Goal: Task Accomplishment & Management: Manage account settings

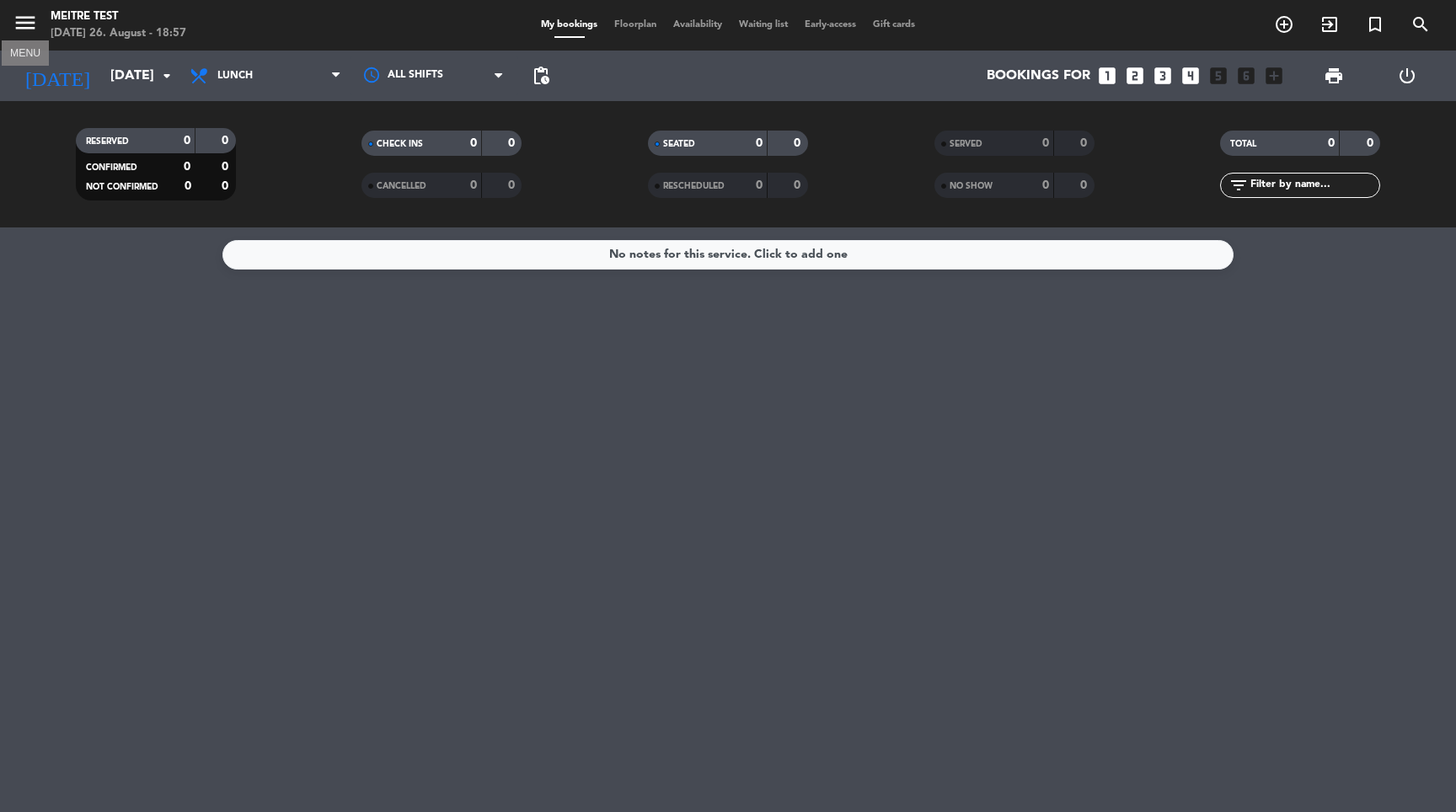
click at [26, 21] on icon "menu" at bounding box center [25, 22] width 25 height 25
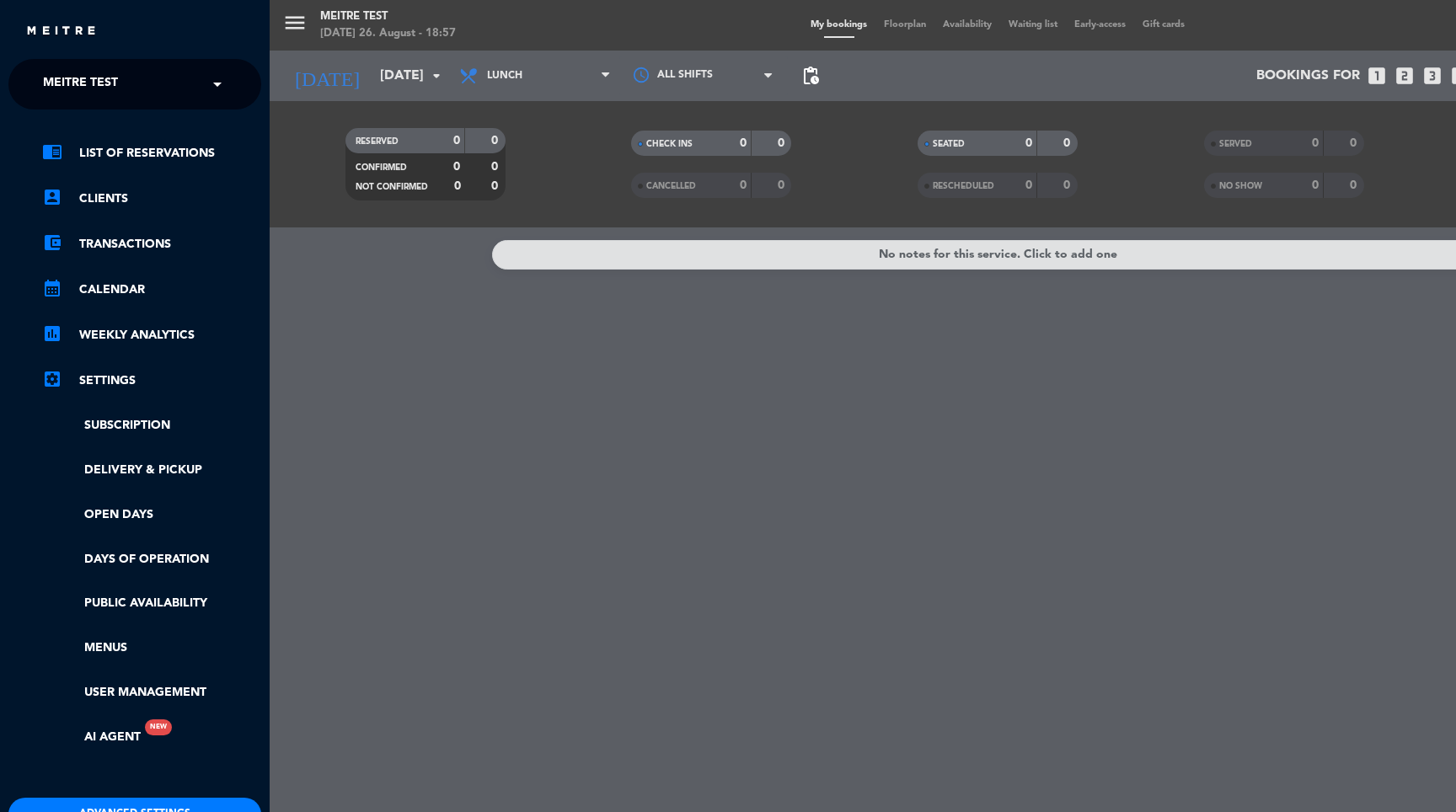
click at [86, 88] on span "Meitre test" at bounding box center [81, 84] width 75 height 35
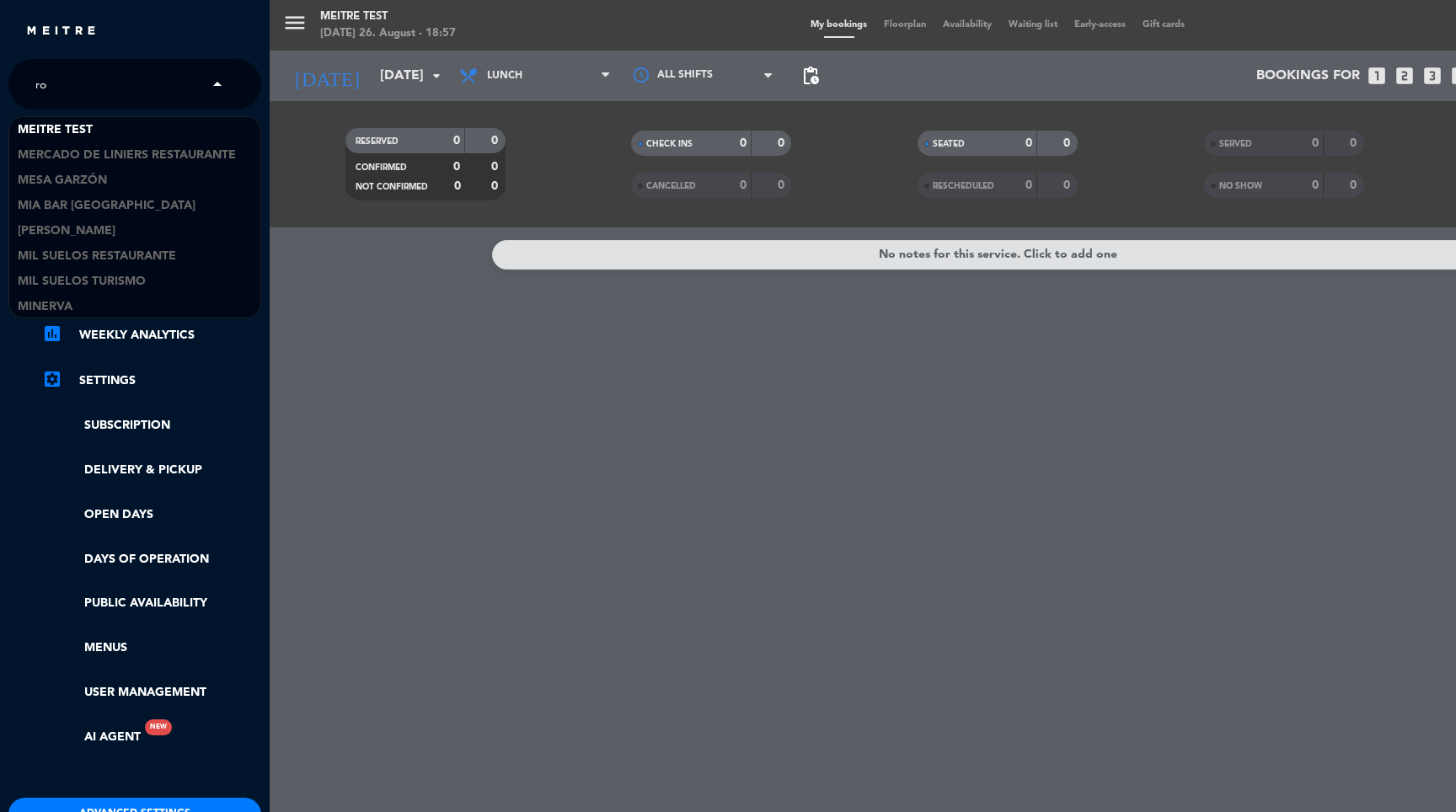
scroll to position [2883, 0]
type input "rob"
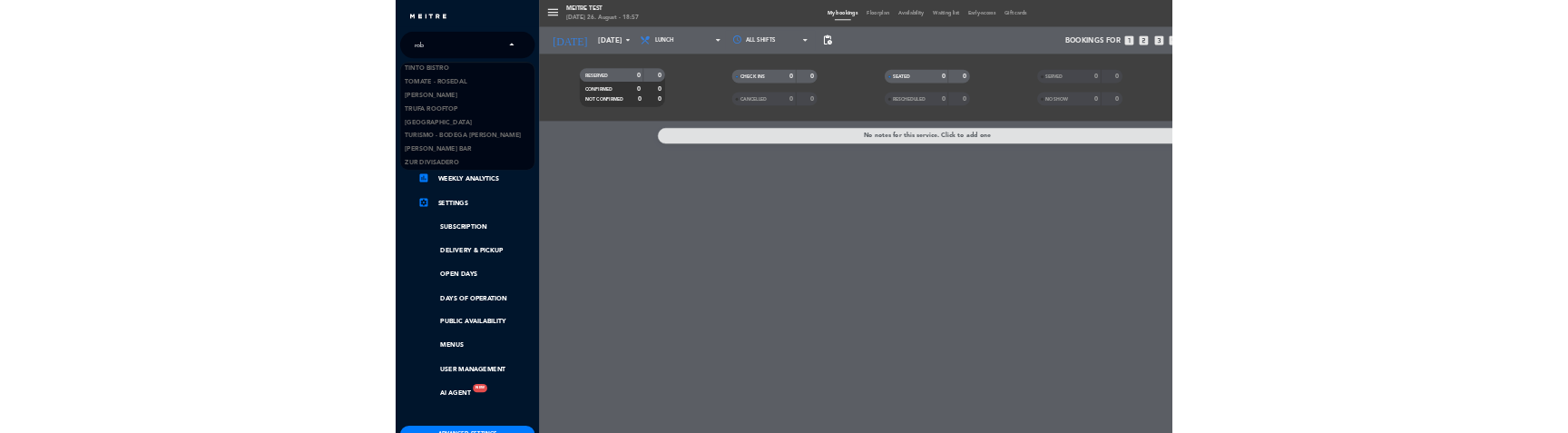
scroll to position [0, 0]
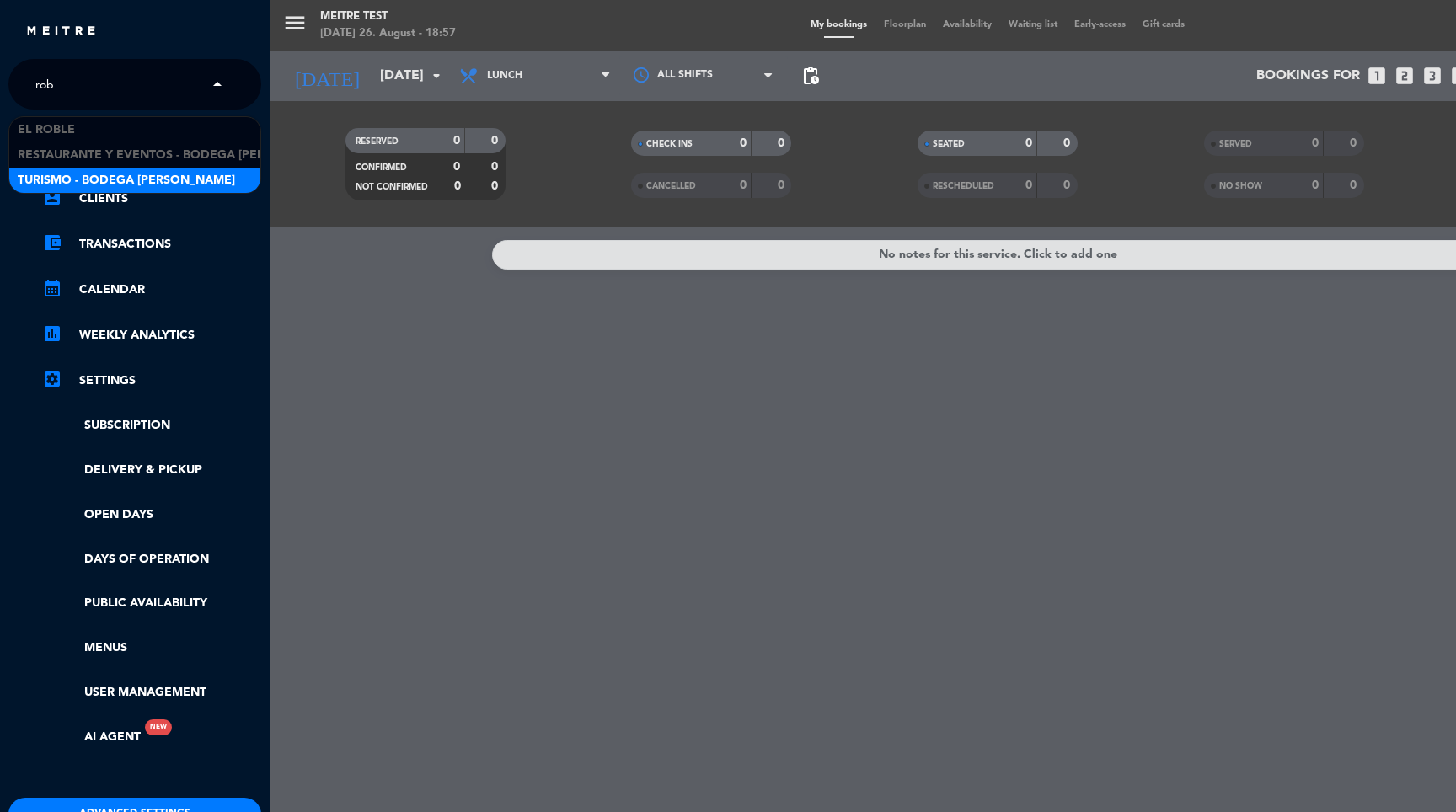
click at [115, 176] on span "Turismo - Bodega [PERSON_NAME]" at bounding box center [126, 180] width 217 height 19
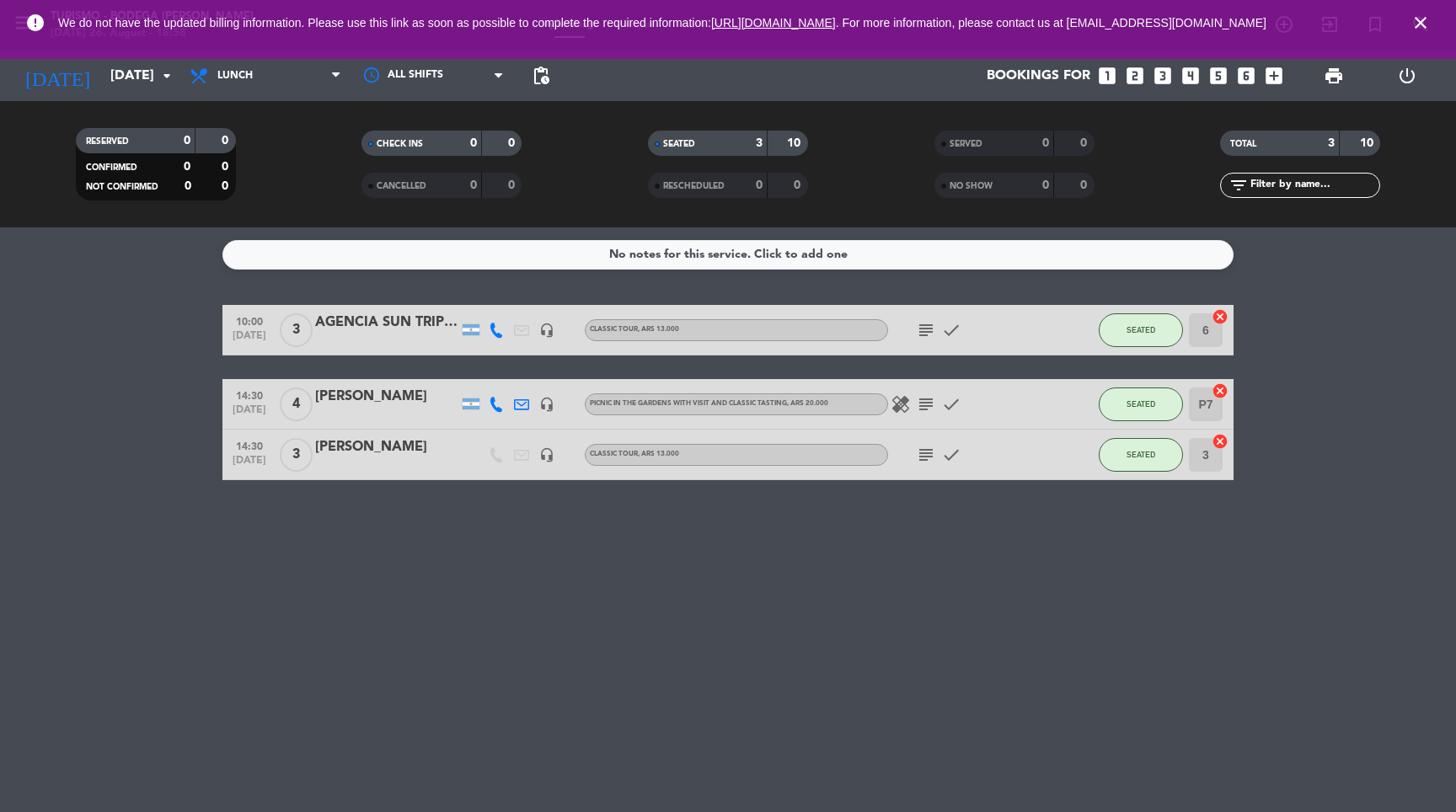
click at [1416, 22] on icon "close" at bounding box center [1421, 23] width 20 height 20
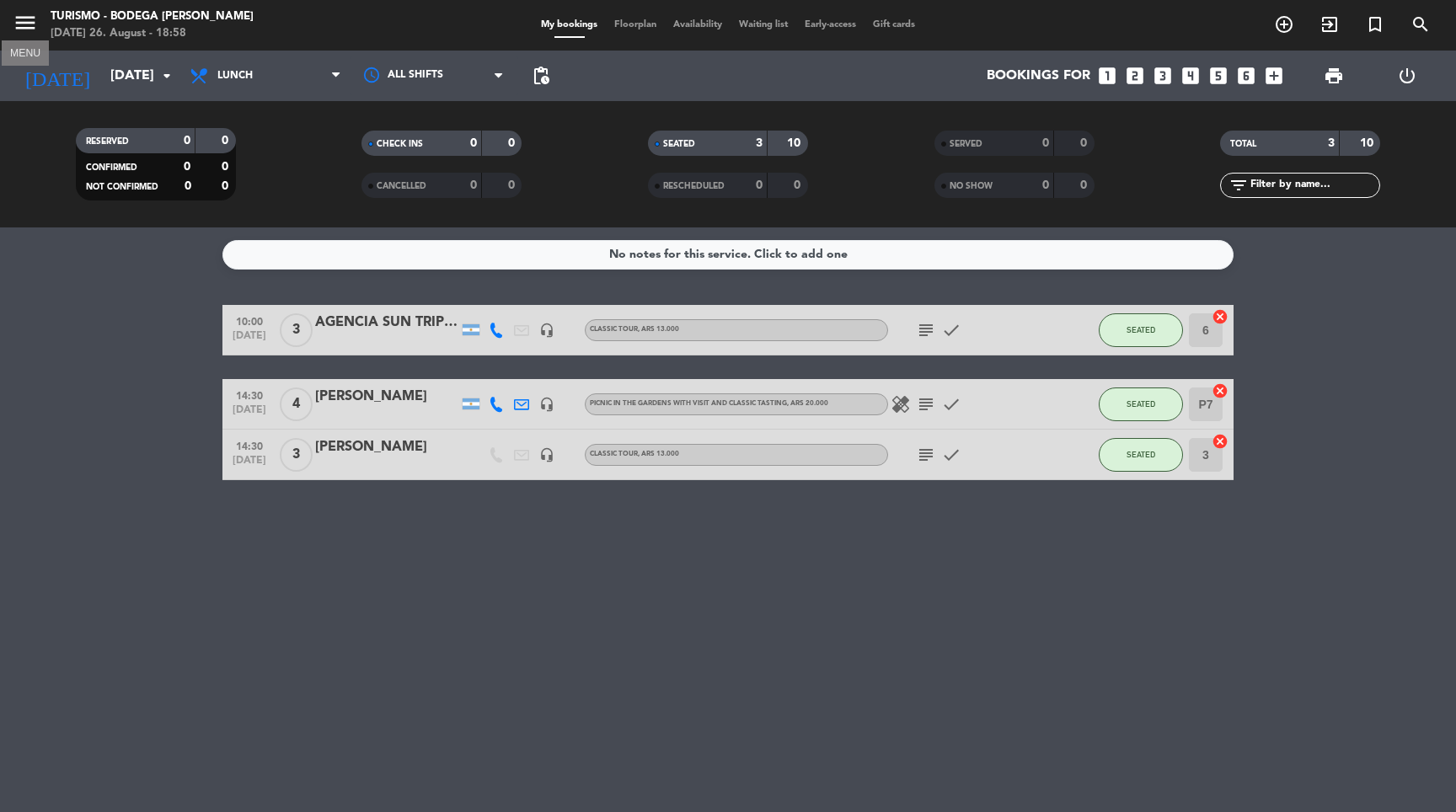
click at [29, 28] on icon "menu" at bounding box center [25, 22] width 25 height 25
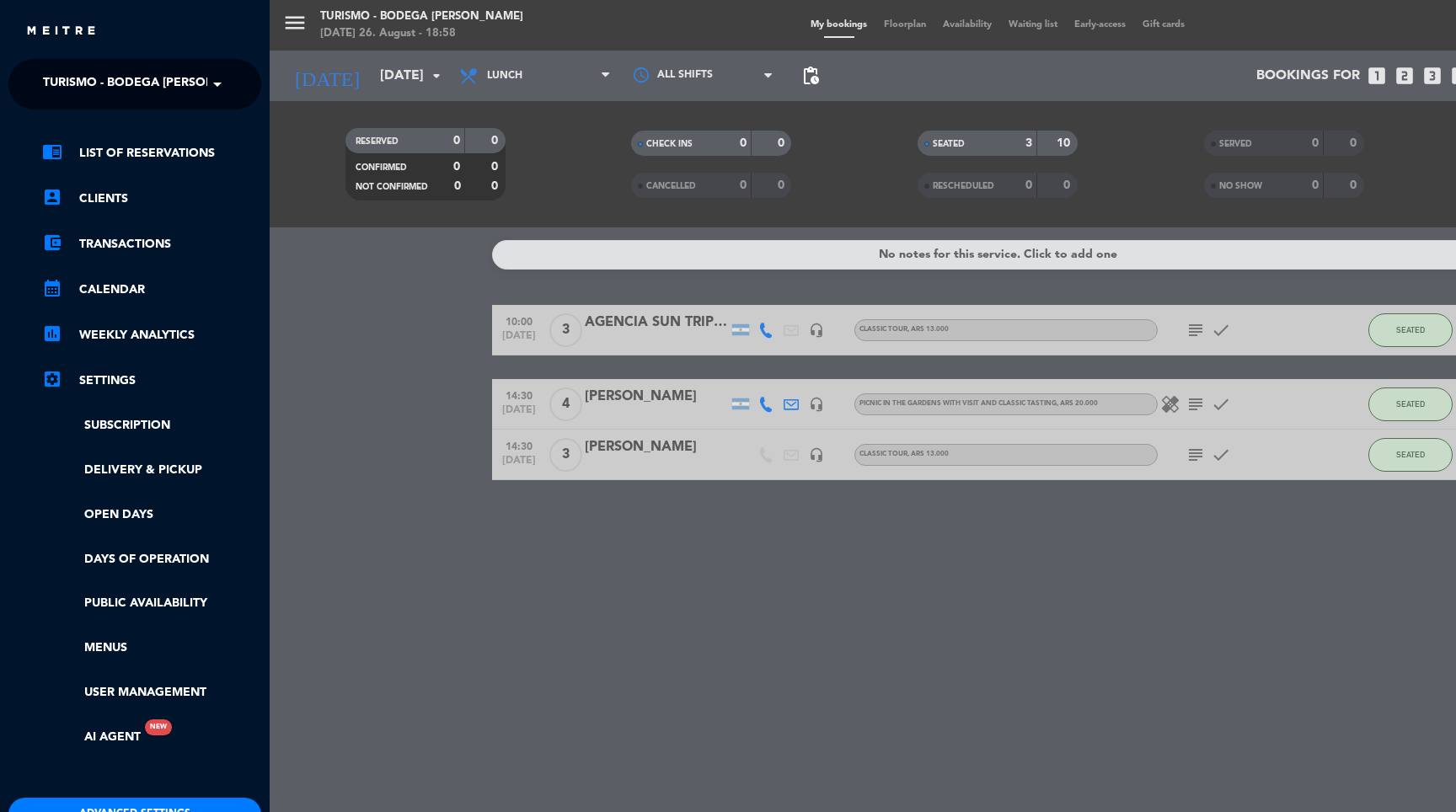
click at [369, 406] on div "menu Turismo - Bodega [PERSON_NAME] [DATE] 26. August - 18:58 My bookings Floor…" at bounding box center [997, 406] width 1456 height 812
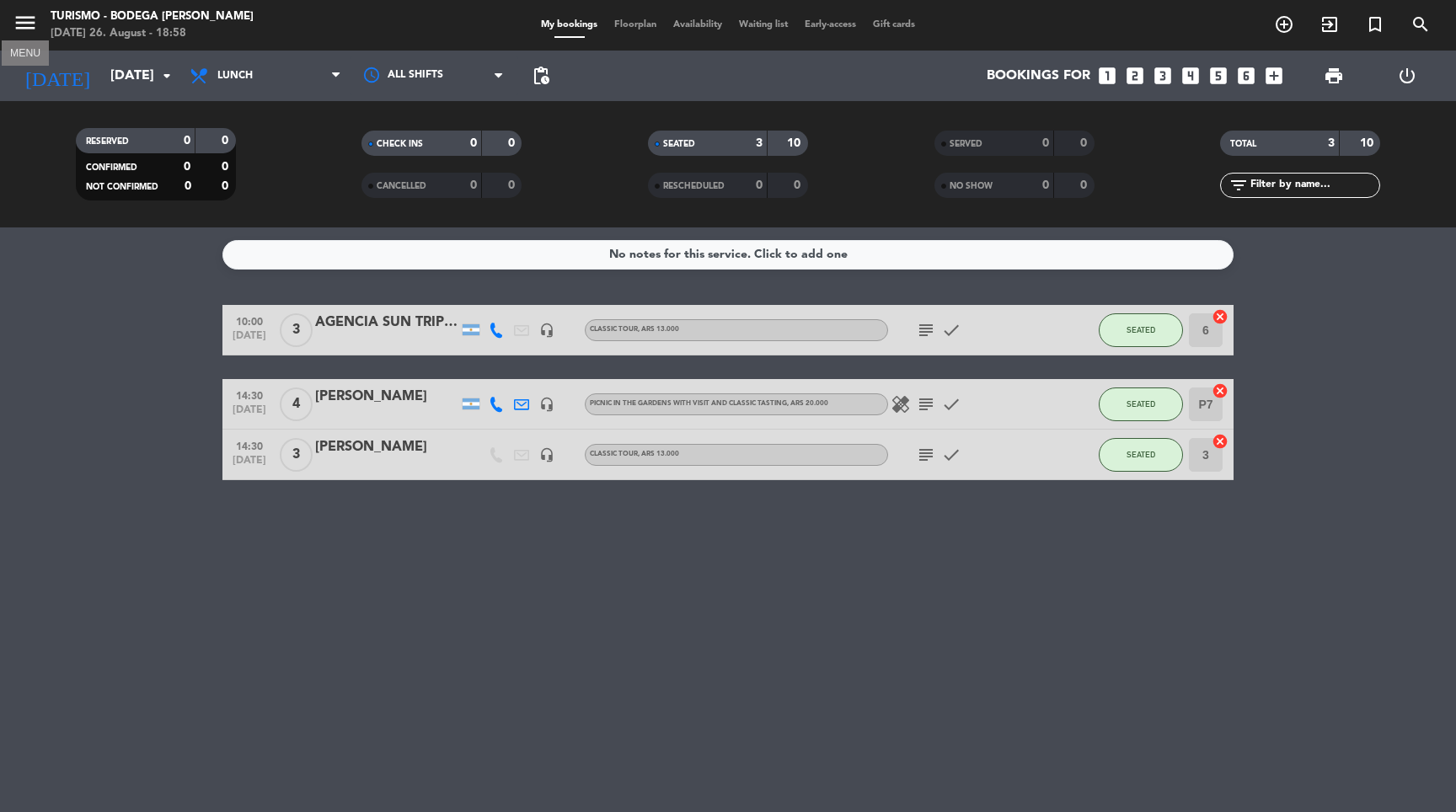
click at [14, 17] on icon "menu" at bounding box center [25, 22] width 25 height 25
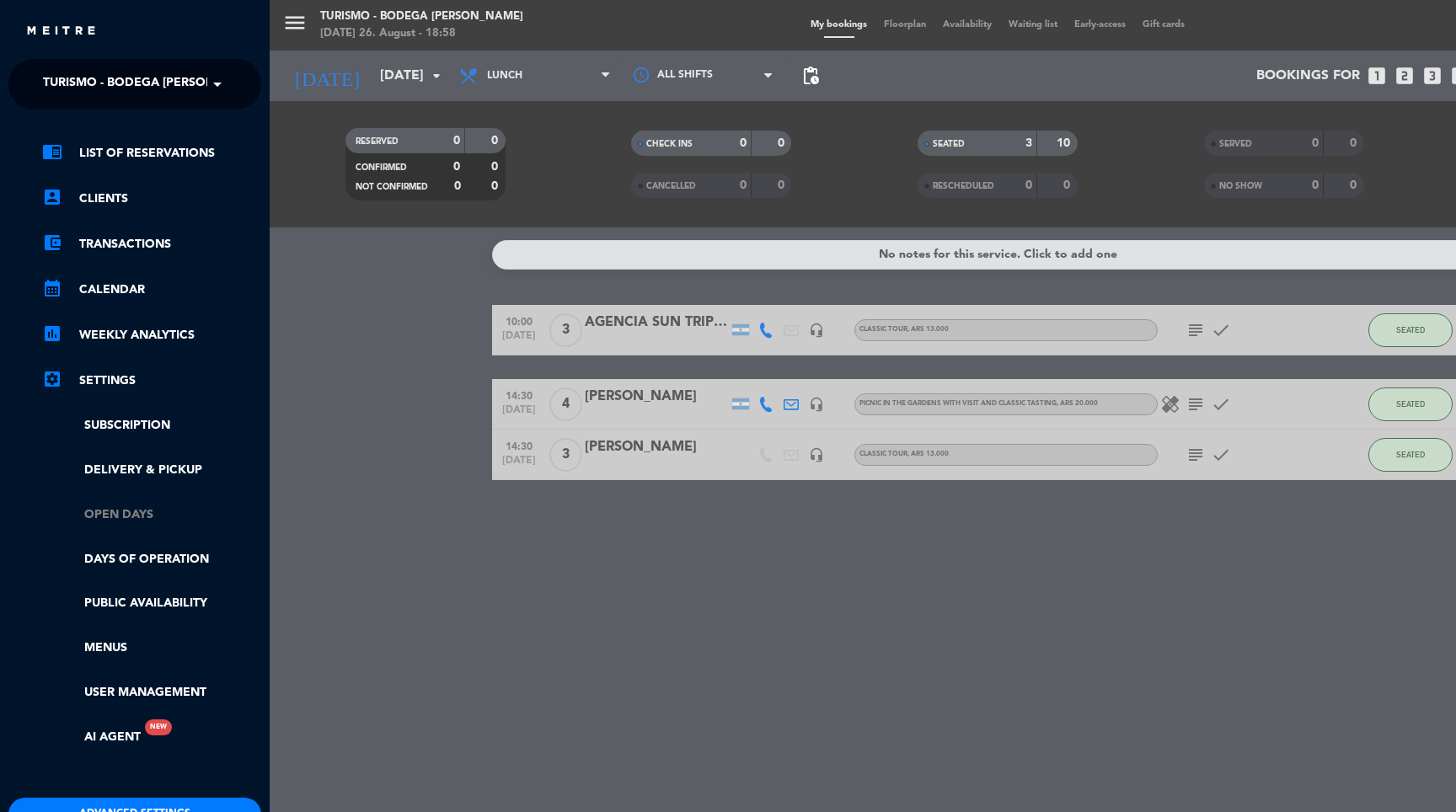
click at [124, 508] on link "Open Days" at bounding box center [152, 515] width 219 height 19
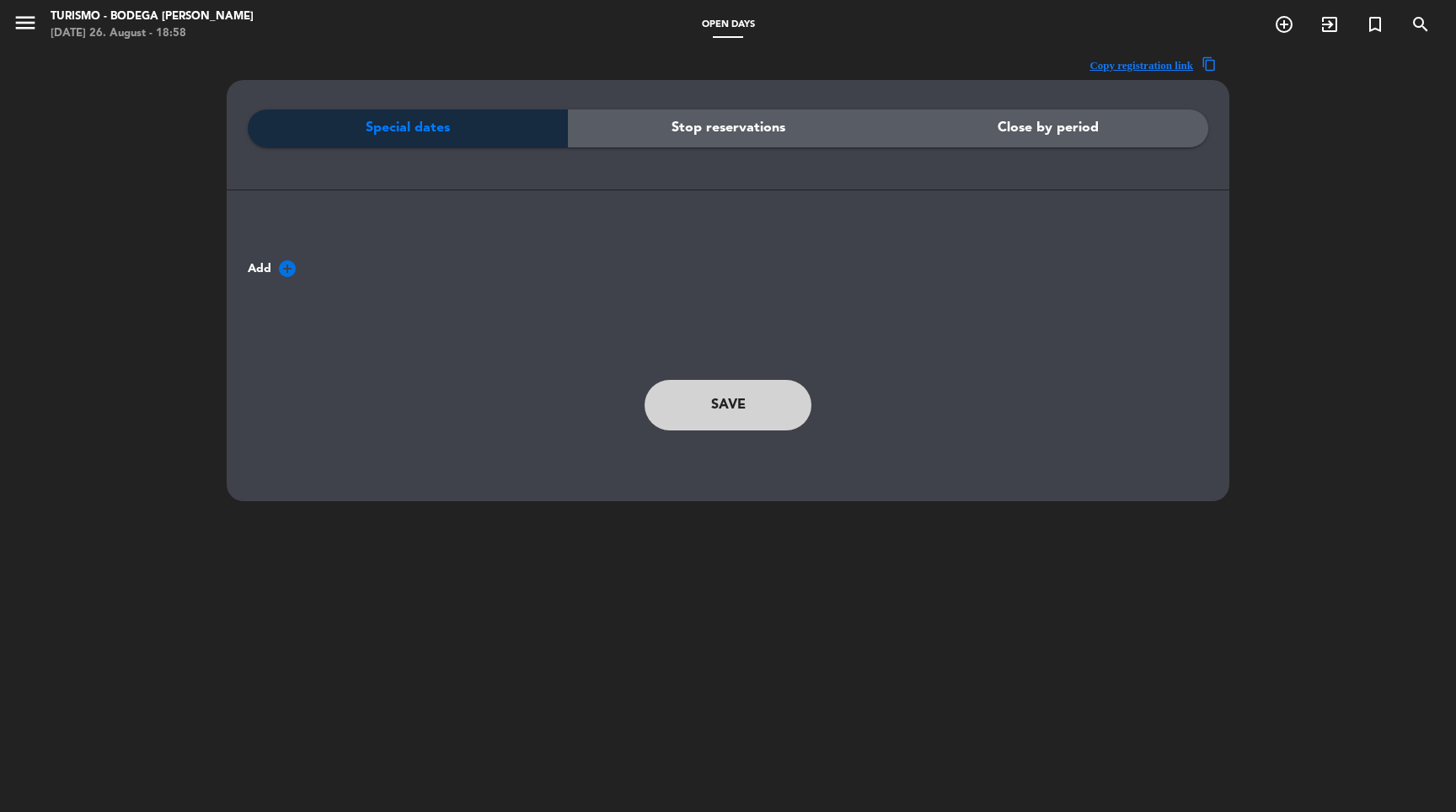
click at [836, 140] on div "Stop reservations" at bounding box center [728, 128] width 320 height 38
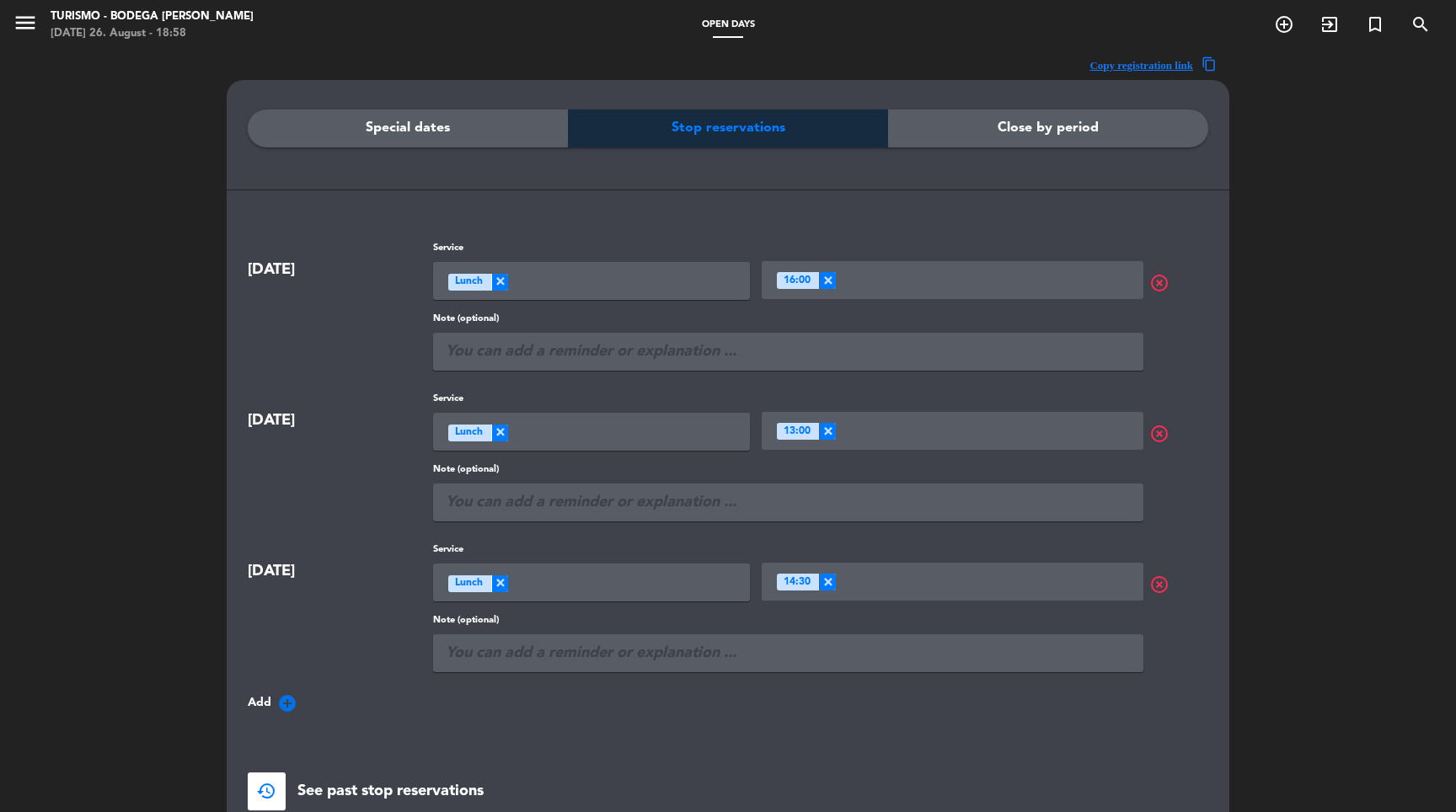
click at [422, 128] on span "Special dates" at bounding box center [408, 128] width 85 height 22
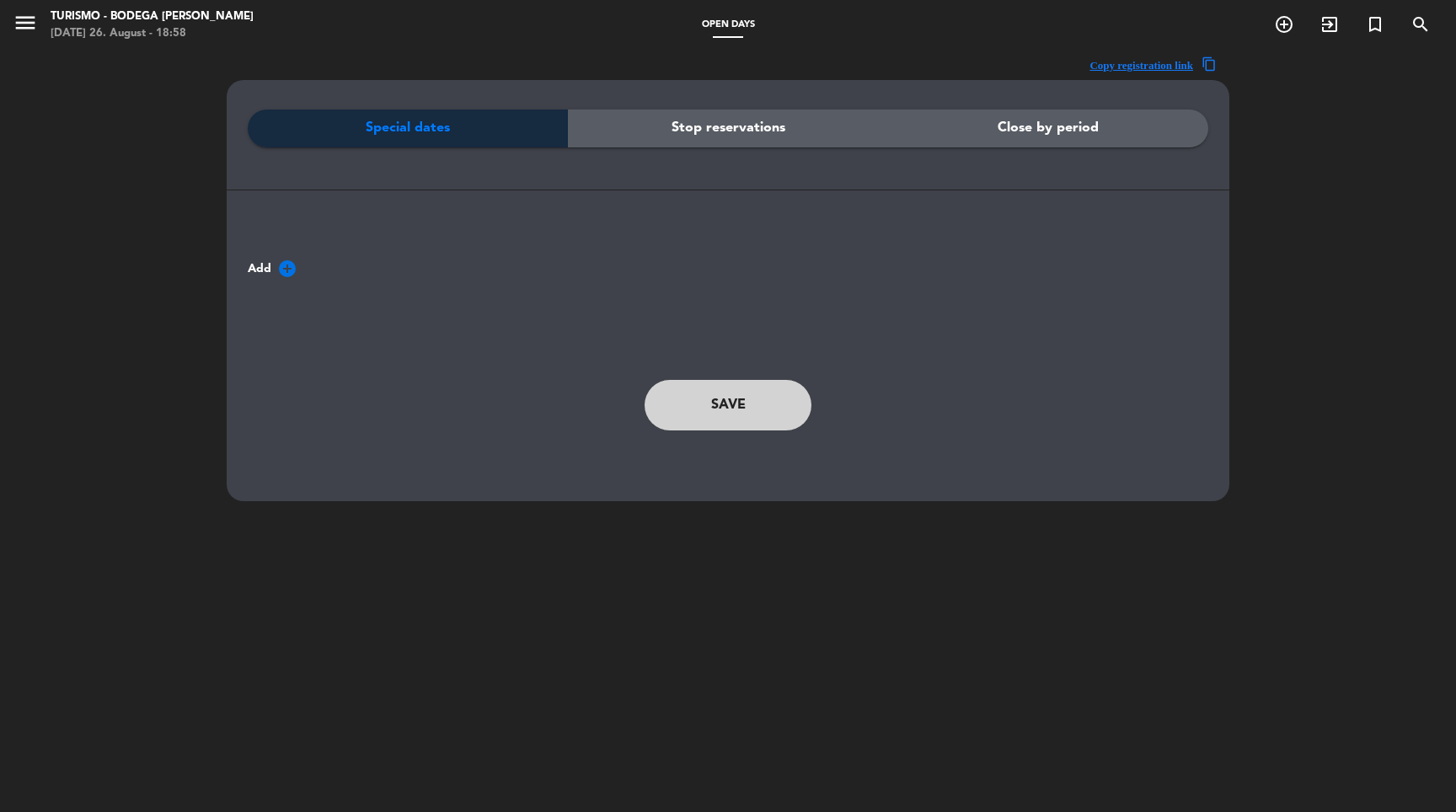
click at [290, 268] on icon "add_circle" at bounding box center [287, 269] width 20 height 20
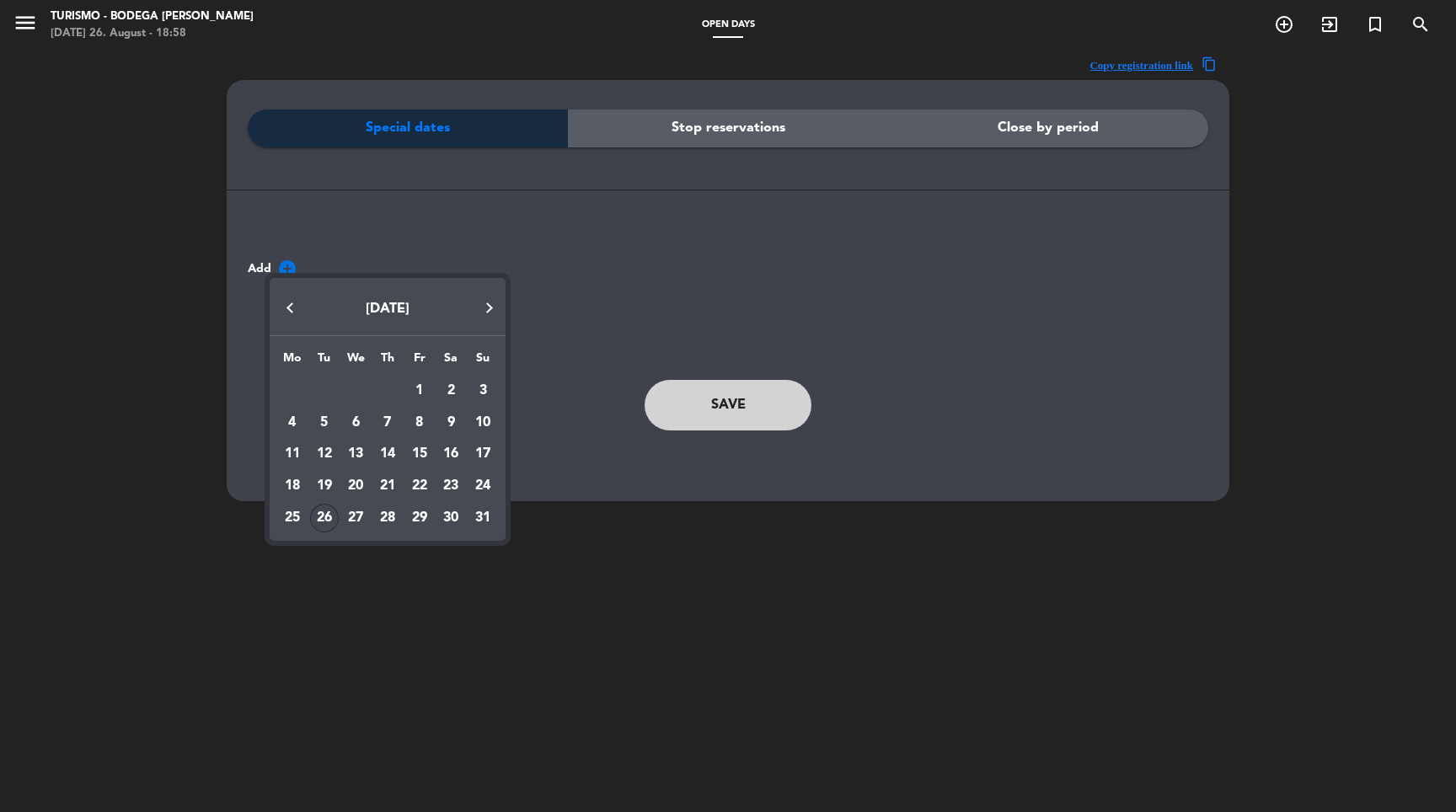
click at [489, 306] on button "Next month" at bounding box center [488, 307] width 34 height 34
click at [358, 518] on div "24" at bounding box center [355, 518] width 29 height 29
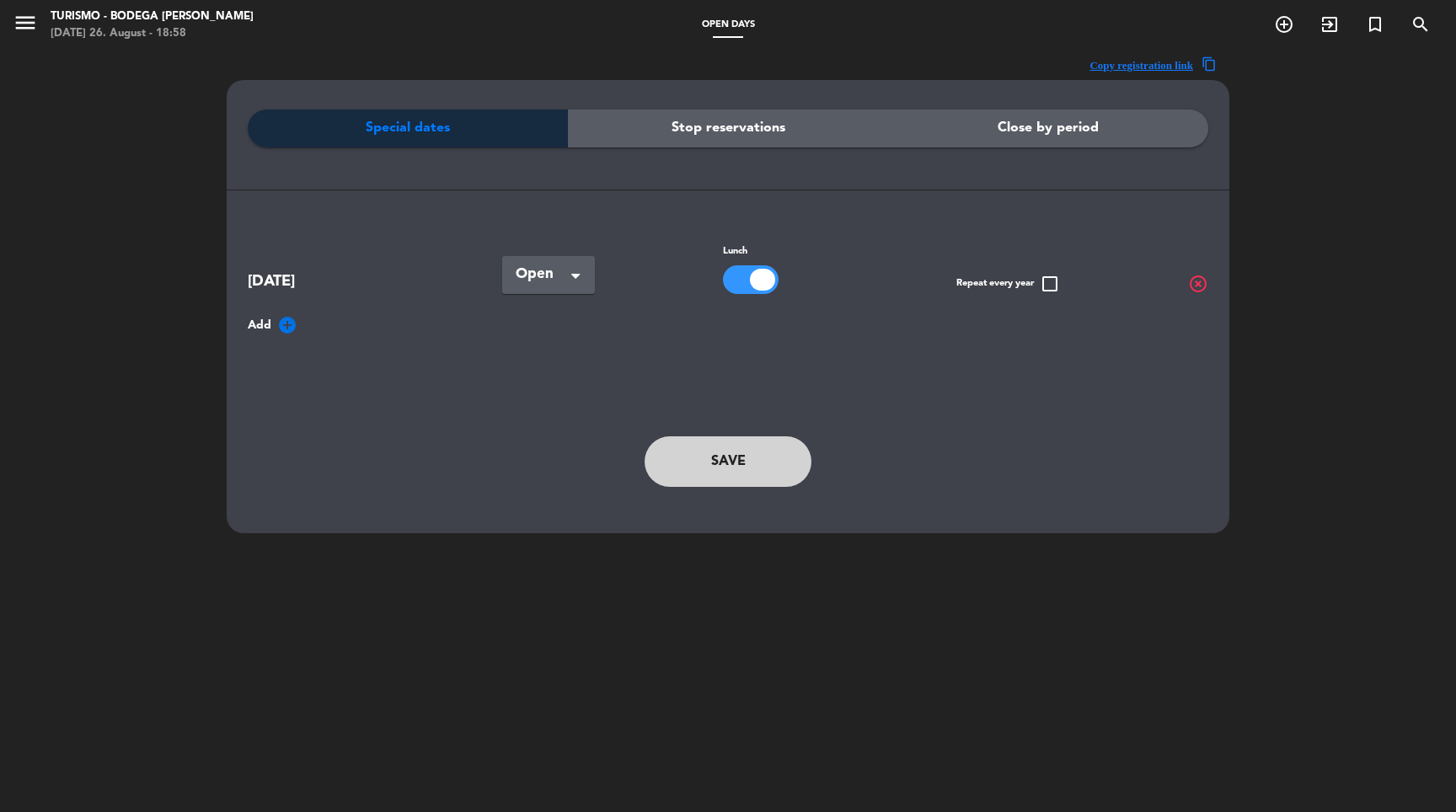
click at [529, 259] on div "Select × Open" at bounding box center [548, 275] width 93 height 38
click at [547, 348] on span "Closed" at bounding box center [537, 345] width 43 height 14
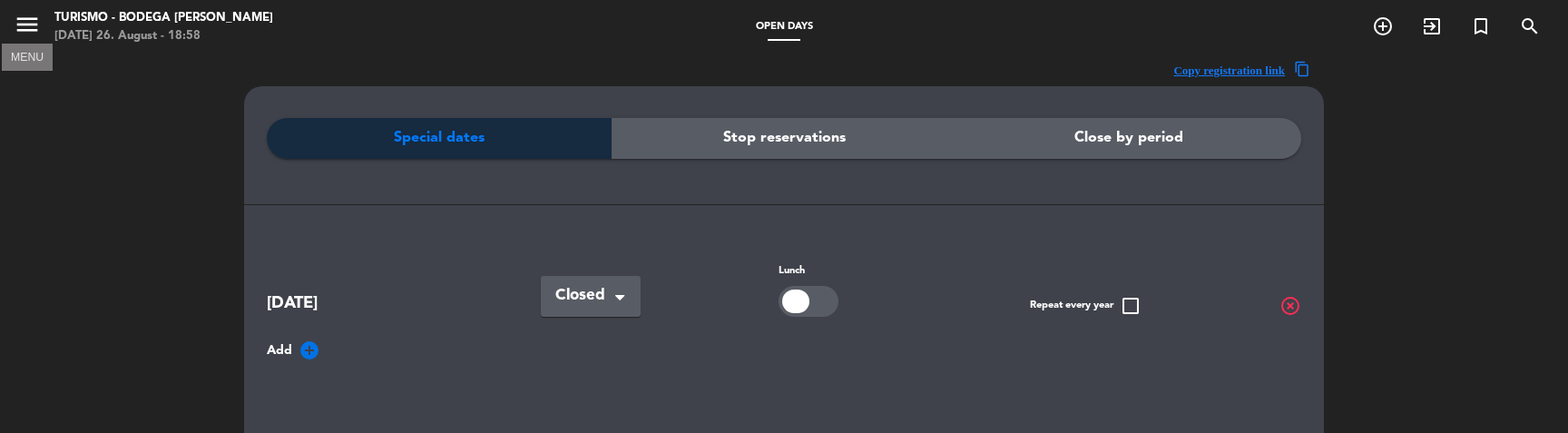
click at [30, 23] on icon "menu" at bounding box center [27, 24] width 27 height 27
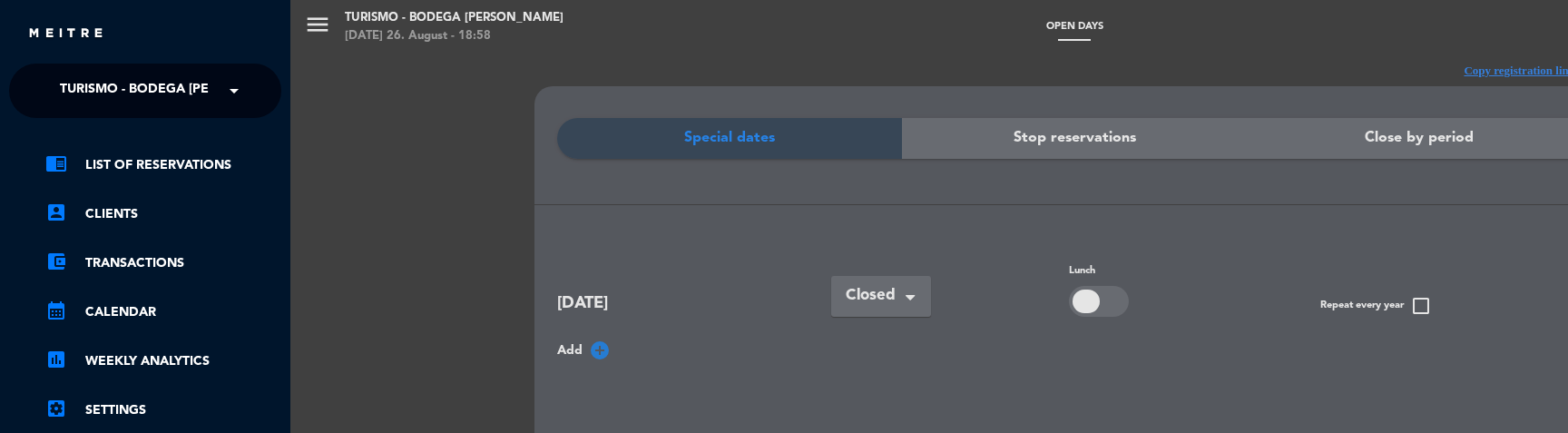
click at [227, 85] on span at bounding box center [238, 90] width 31 height 38
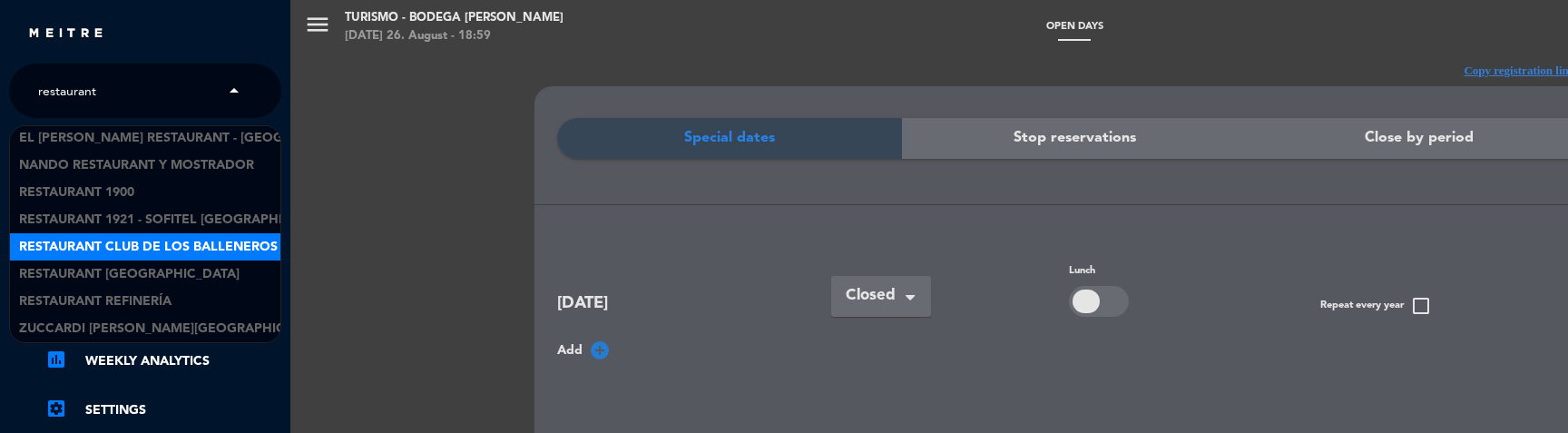
scroll to position [29, 0]
type input "restaurant y"
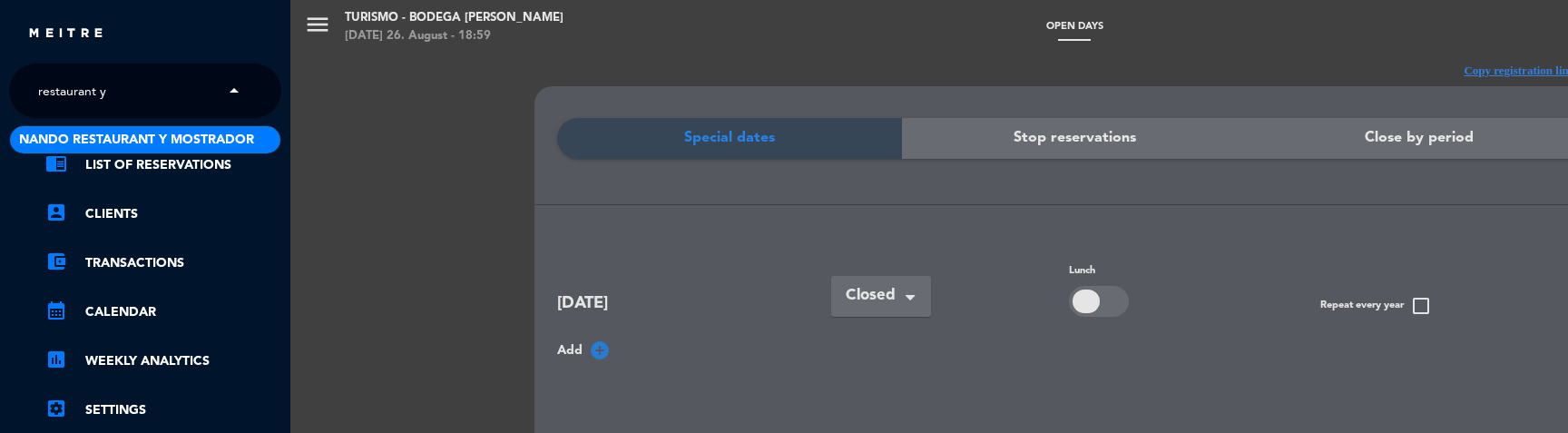
click at [146, 139] on span "Nando Restaurant y Mostrador" at bounding box center [136, 140] width 235 height 21
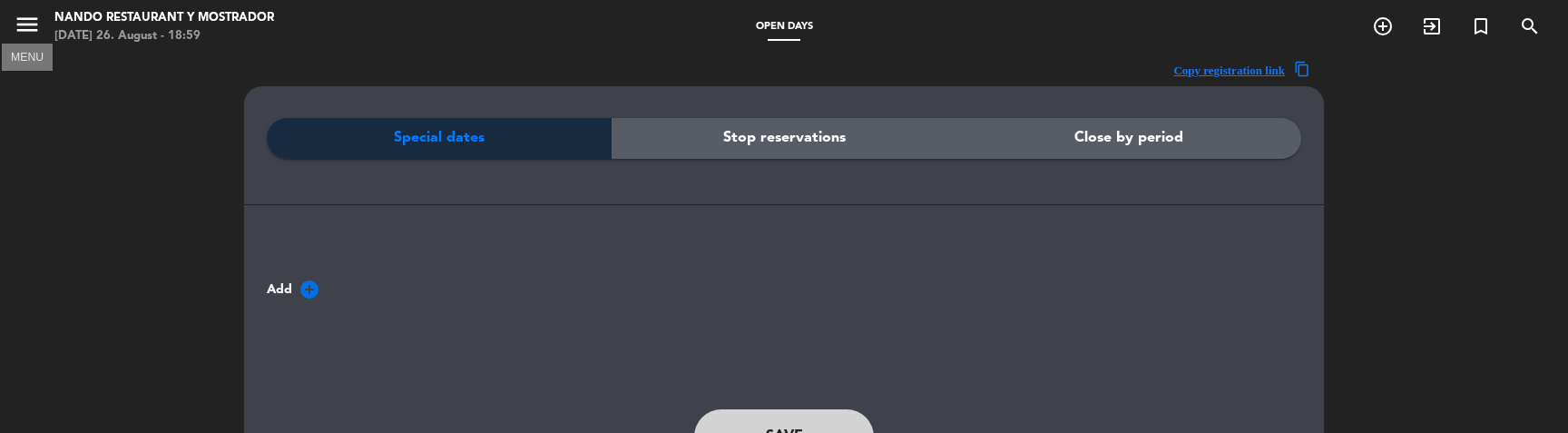
click at [30, 30] on icon "menu" at bounding box center [27, 24] width 27 height 27
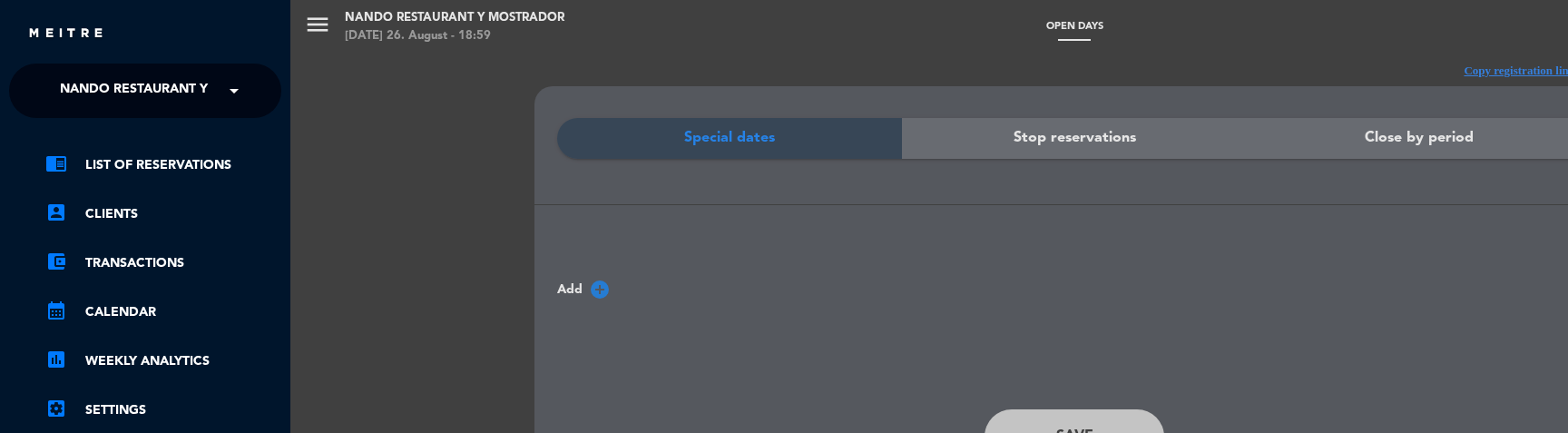
click at [156, 89] on span "Nando Restaurant y Mostrador" at bounding box center [176, 90] width 235 height 38
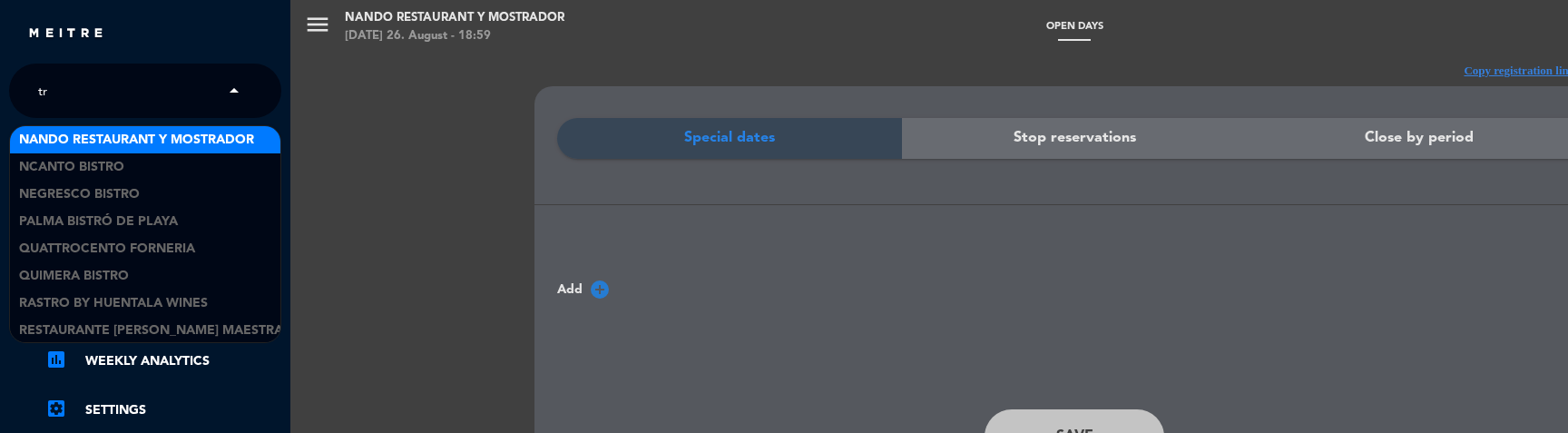
type input "t"
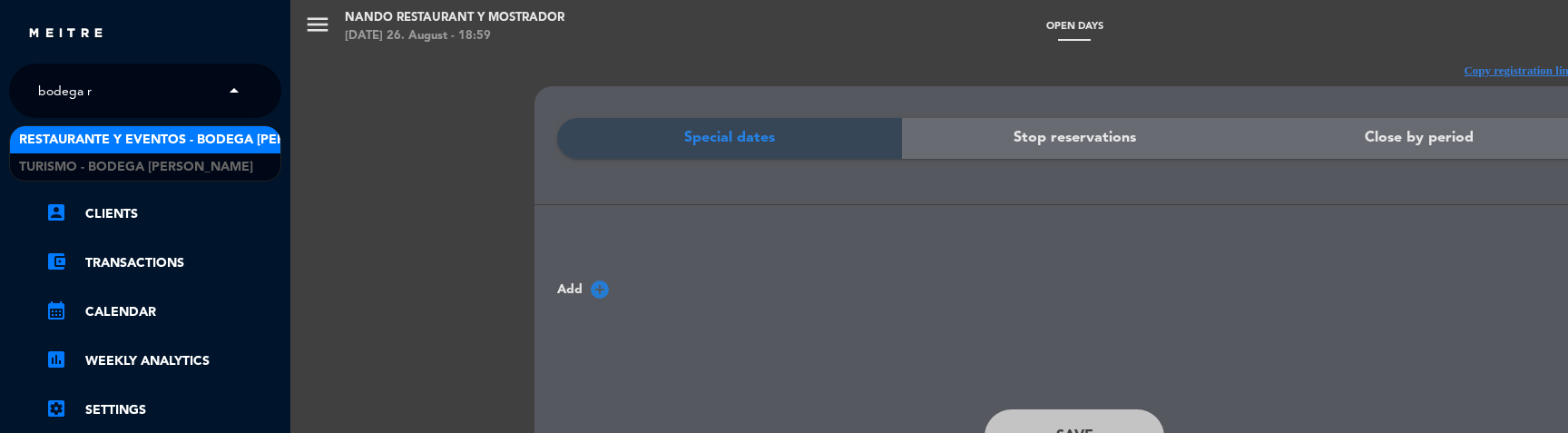
type input "bodega ro"
click at [178, 139] on span "Restaurante y Eventos - Bodega [PERSON_NAME]" at bounding box center [190, 140] width 343 height 21
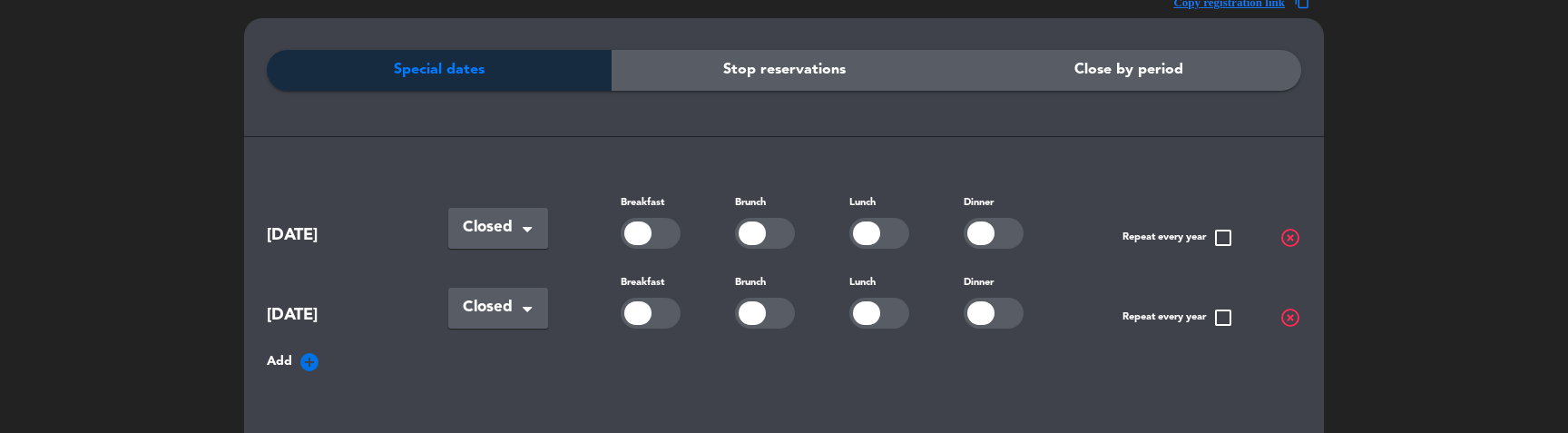
scroll to position [82, 0]
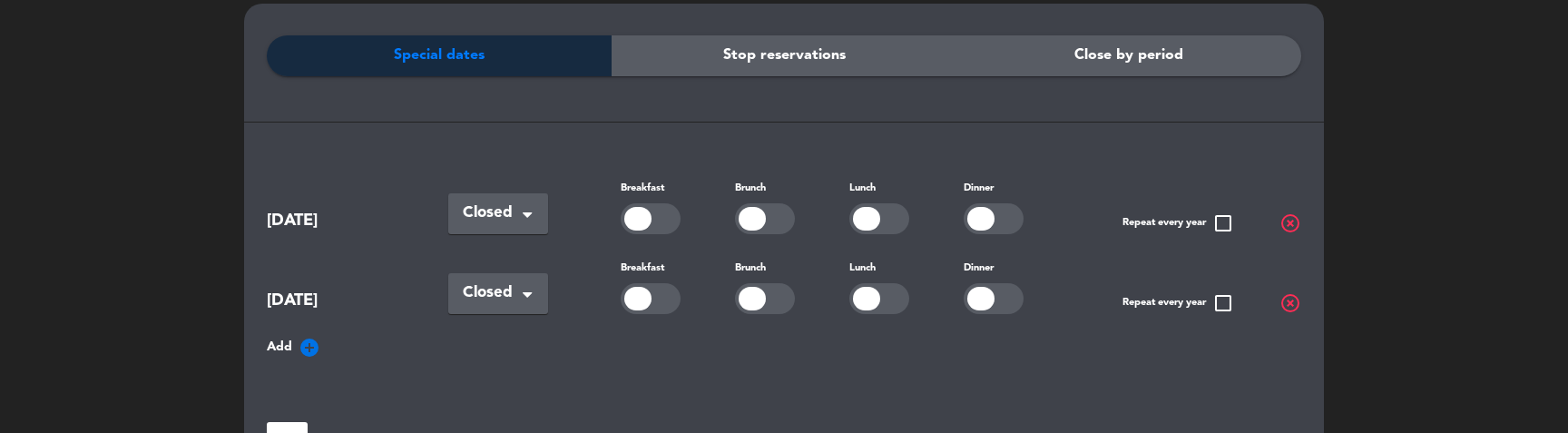
click at [310, 341] on icon "add_circle" at bounding box center [309, 348] width 22 height 22
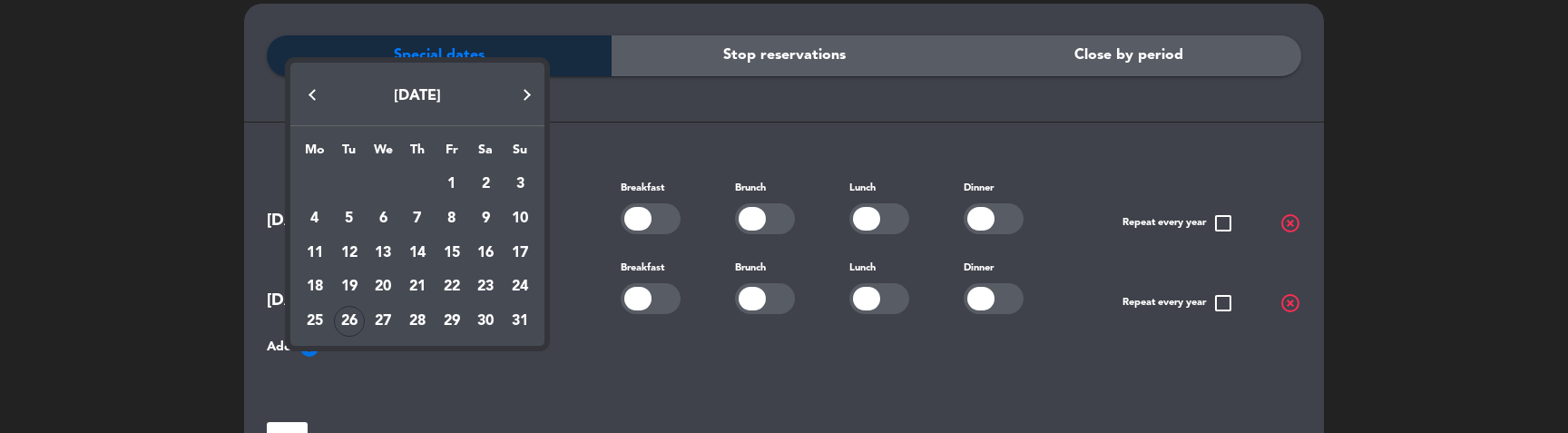
click at [525, 100] on button "Next month" at bounding box center [526, 94] width 37 height 37
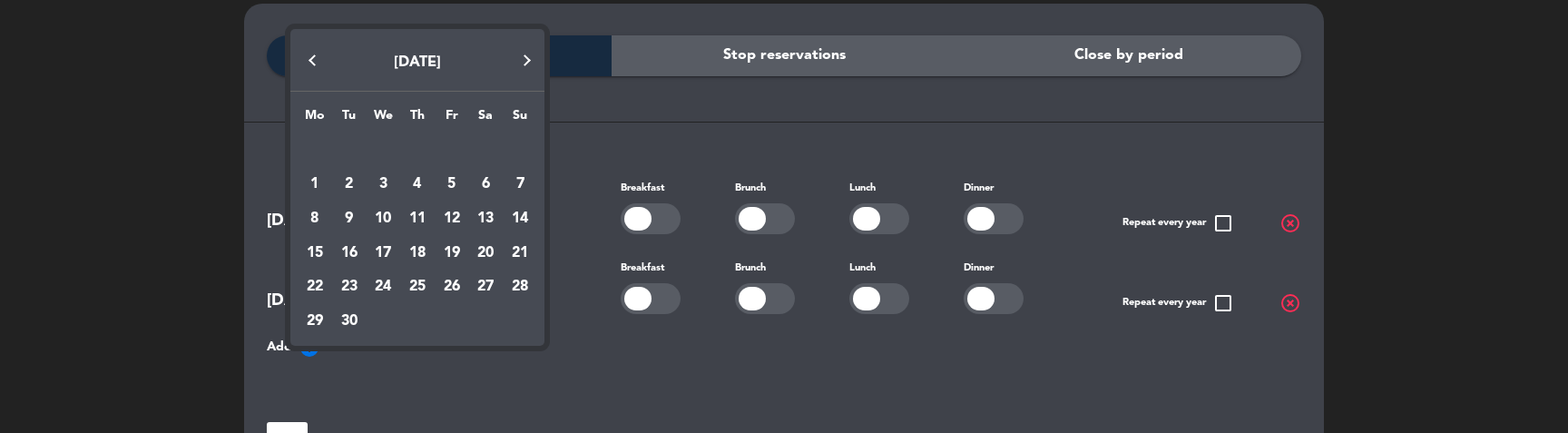
click at [525, 68] on button "Next month" at bounding box center [526, 60] width 37 height 37
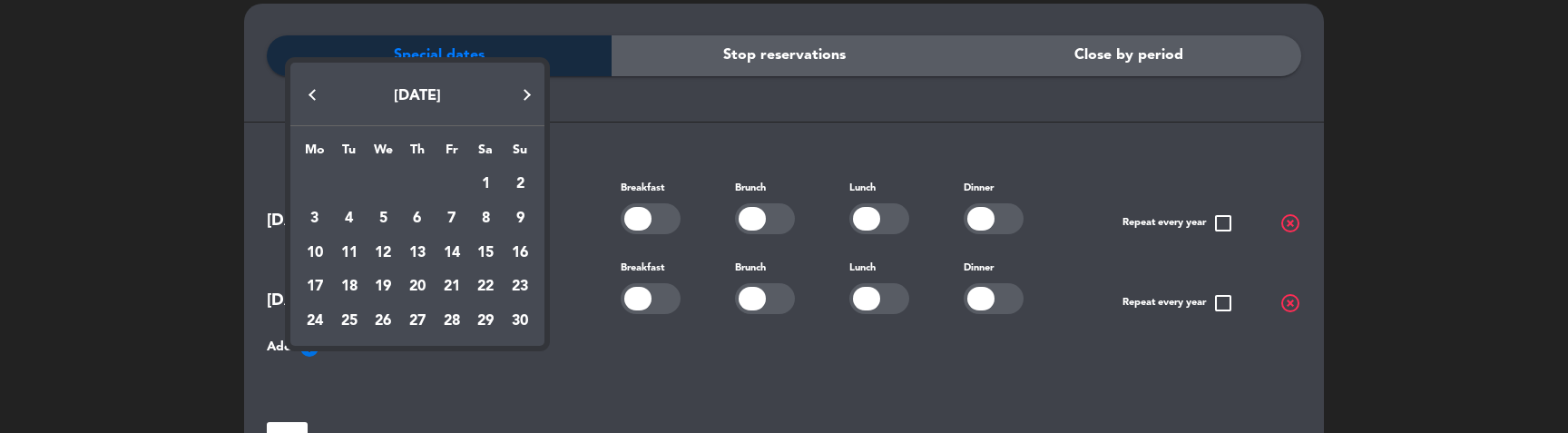
click at [524, 90] on button "Next month" at bounding box center [526, 94] width 37 height 37
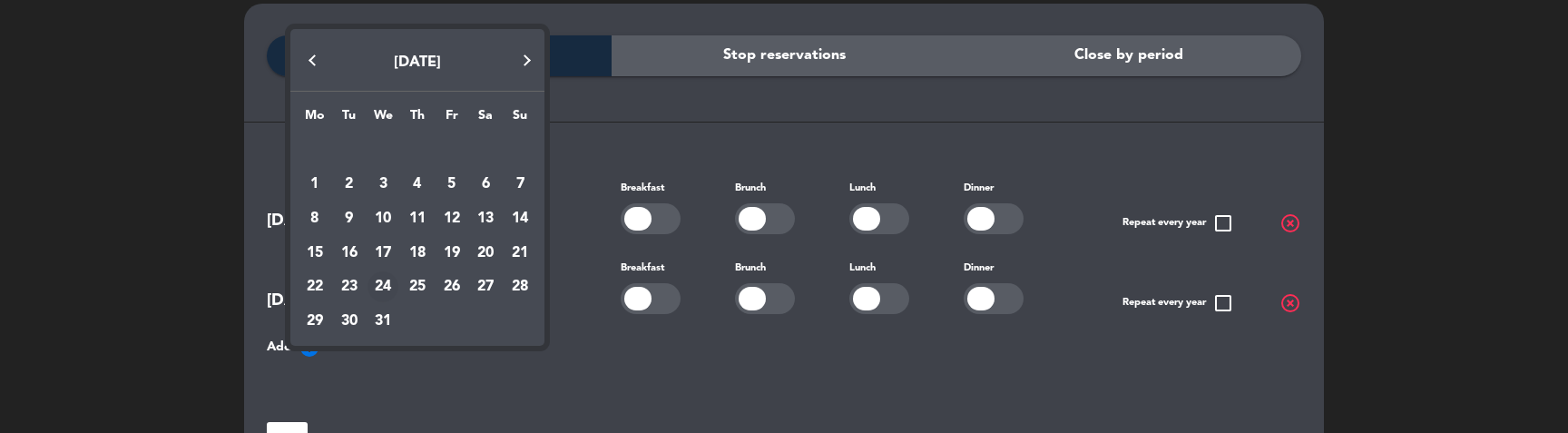
click at [381, 288] on div "24" at bounding box center [382, 286] width 31 height 31
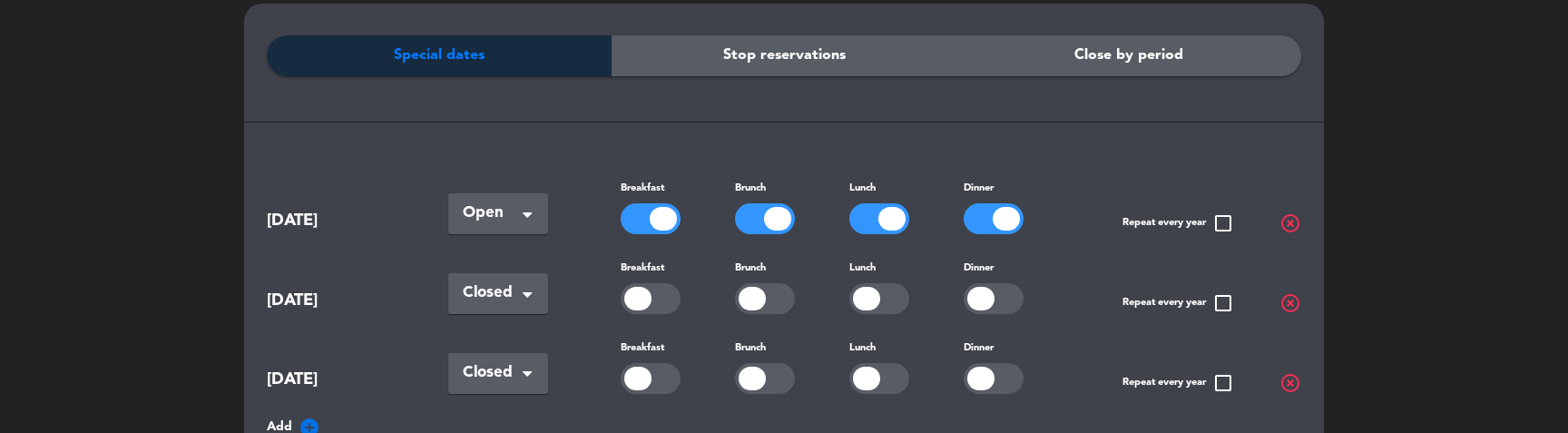
click at [650, 211] on div at bounding box center [663, 219] width 27 height 24
click at [764, 217] on div at bounding box center [777, 219] width 27 height 24
click at [892, 222] on div at bounding box center [891, 219] width 27 height 24
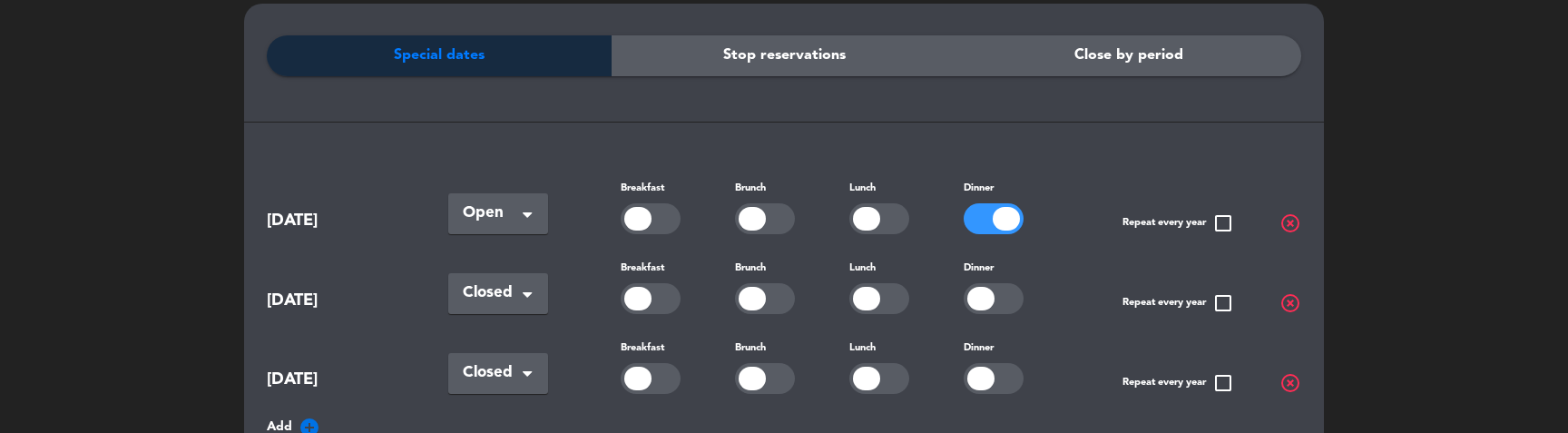
click at [993, 222] on div at bounding box center [1005, 219] width 27 height 24
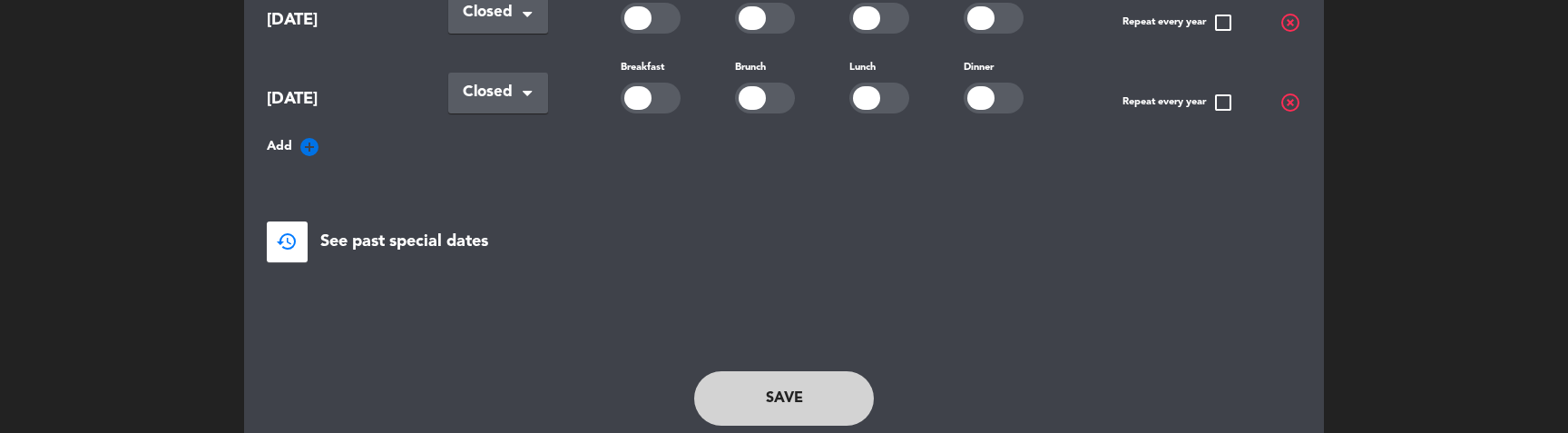
scroll to position [409, 0]
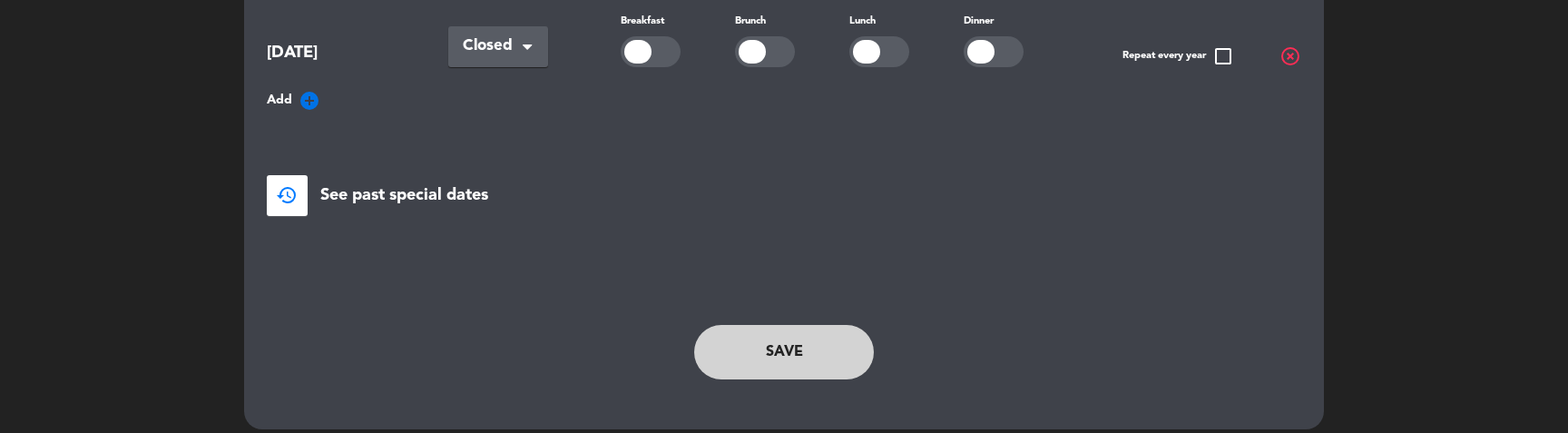
click at [779, 354] on button "Save" at bounding box center [784, 352] width 179 height 54
